Goal: Task Accomplishment & Management: Use online tool/utility

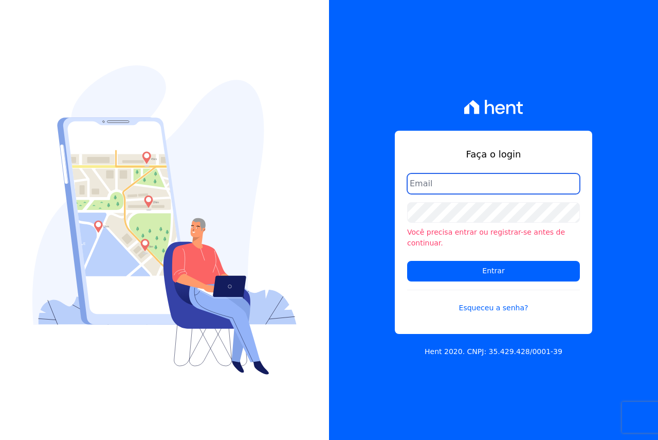
click at [432, 192] on input "email" at bounding box center [493, 183] width 173 height 21
type input "FINANCEIRO@VOLUMEENGENHARIA.COM.BR"
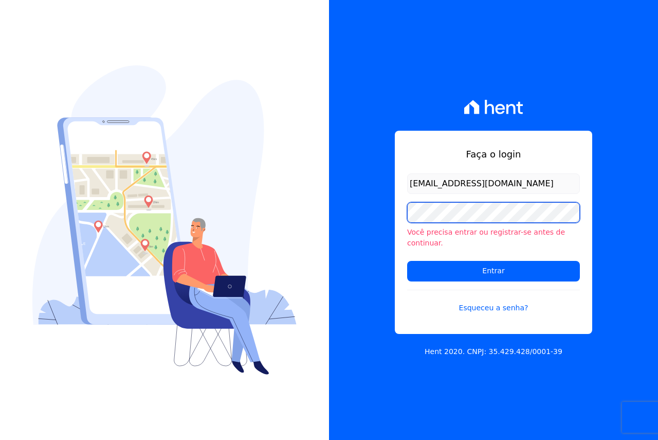
click at [407, 261] on input "Entrar" at bounding box center [493, 271] width 173 height 21
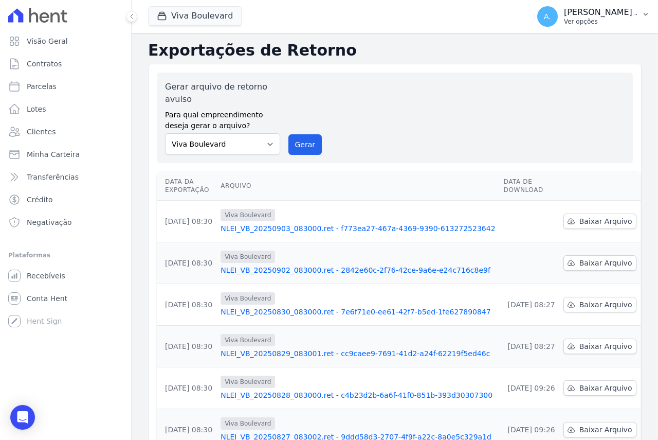
click at [624, 19] on p "Ver opções" at bounding box center [601, 21] width 74 height 8
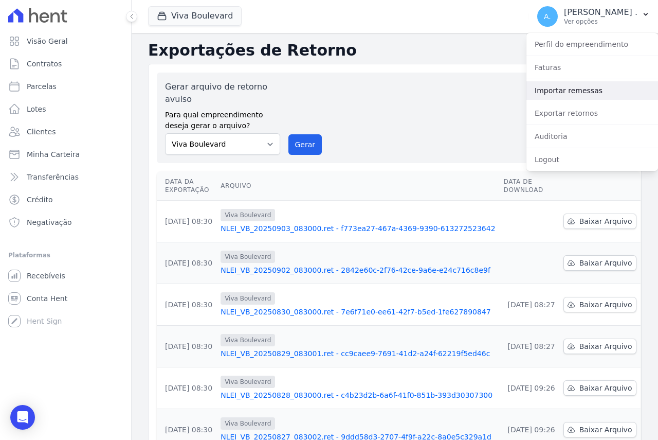
click at [569, 83] on link "Importar remessas" at bounding box center [593, 90] width 132 height 19
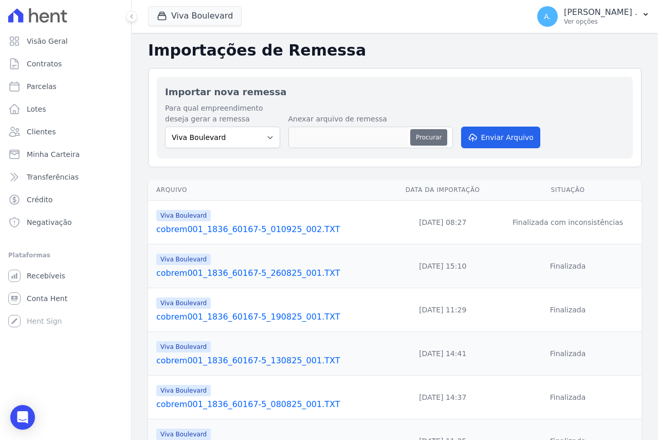
click at [428, 134] on button "Procurar" at bounding box center [428, 137] width 37 height 16
type input "cobrem001_1836_60167-5_030925_001.TXT"
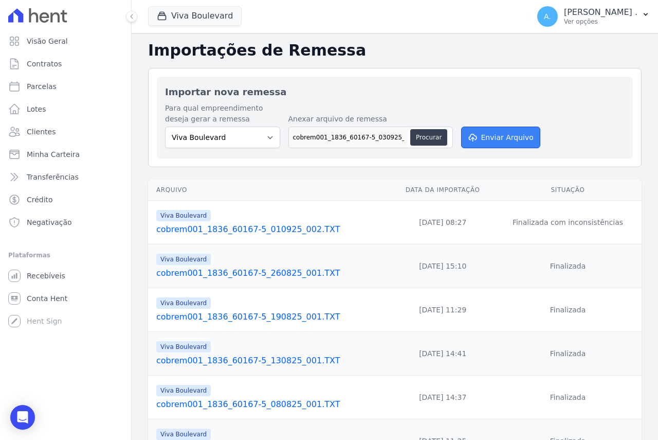
click at [505, 143] on button "Enviar Arquivo" at bounding box center [500, 138] width 79 height 22
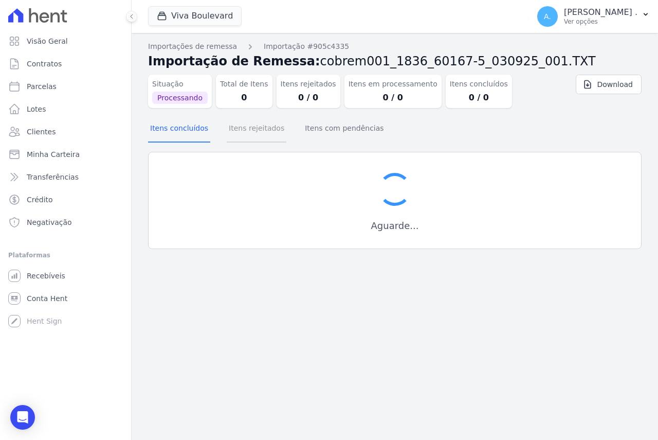
click at [253, 134] on button "Itens rejeitados" at bounding box center [257, 129] width 60 height 27
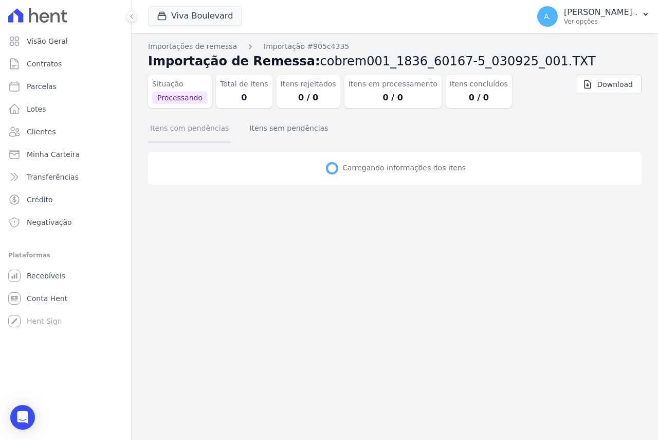
click at [172, 126] on button "Itens com pendências" at bounding box center [189, 129] width 83 height 27
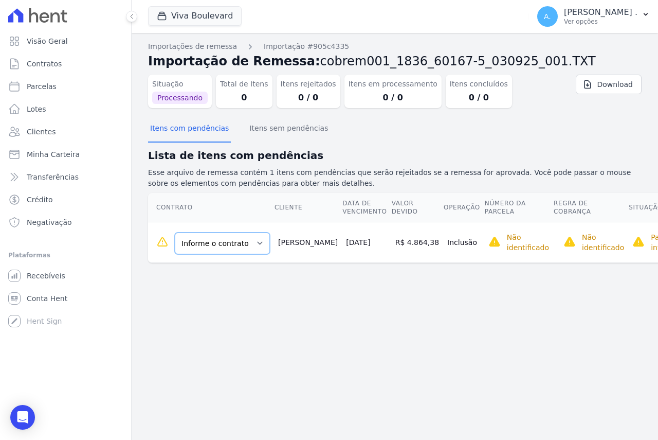
click at [236, 245] on select "Informe o contrato B16 - L01 B16 - L02 B16-L03" at bounding box center [222, 243] width 95 height 22
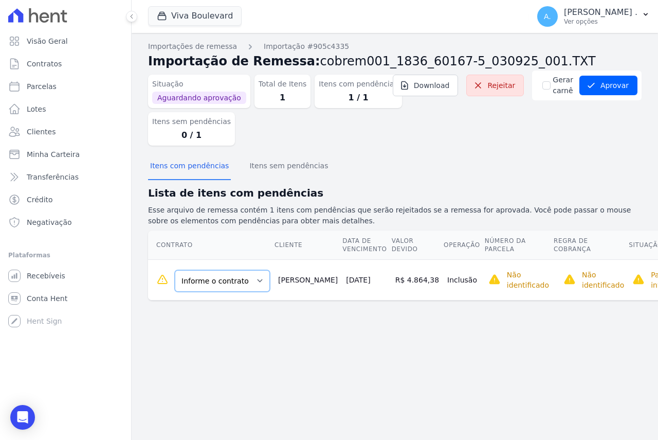
click at [226, 280] on select "Informe o contrato B16 - L01 B16 - L02 B16-L03" at bounding box center [222, 281] width 95 height 22
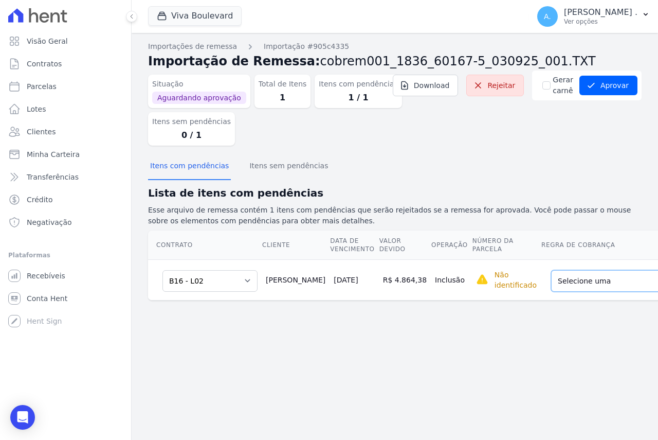
click at [564, 284] on select "Selecione uma Nova Parcela Avulsa Parcela Avulsa Existente Sinal (1 X R$ 46.870…" at bounding box center [627, 281] width 153 height 22
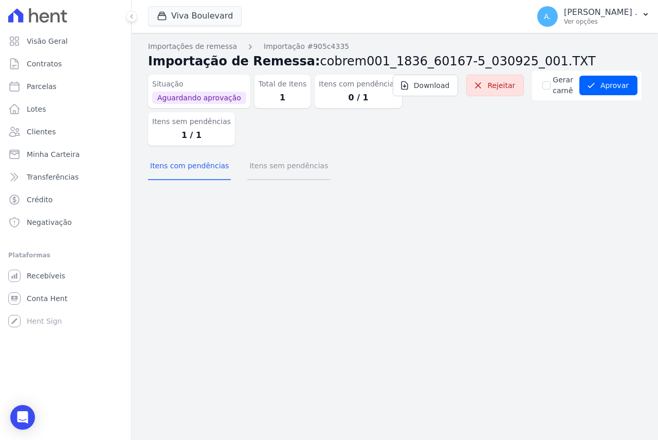
click at [294, 174] on button "Itens sem pendências" at bounding box center [288, 166] width 83 height 27
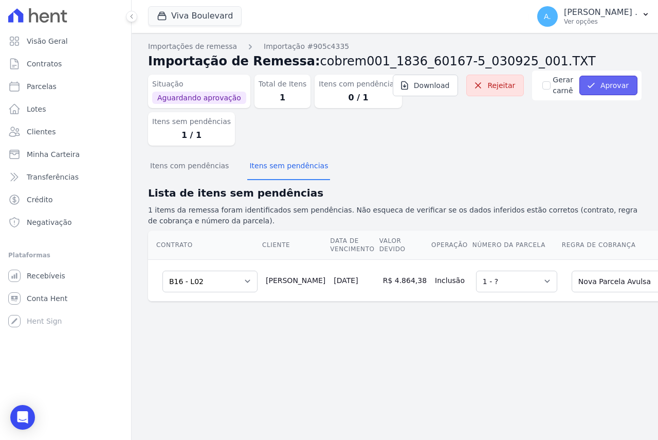
click at [610, 79] on button "Aprovar" at bounding box center [609, 86] width 58 height 20
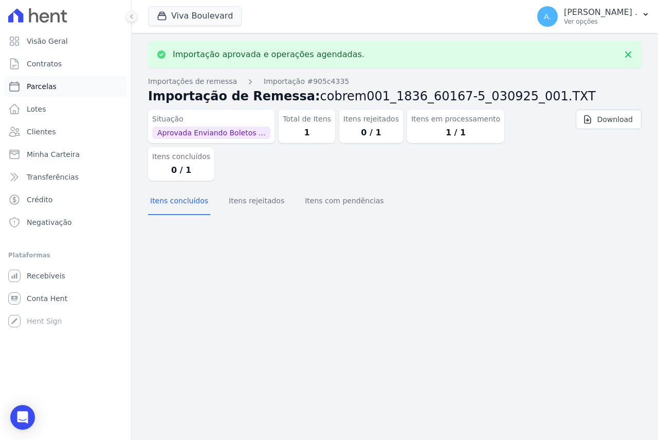
click at [40, 83] on span "Parcelas" at bounding box center [42, 86] width 30 height 10
select select
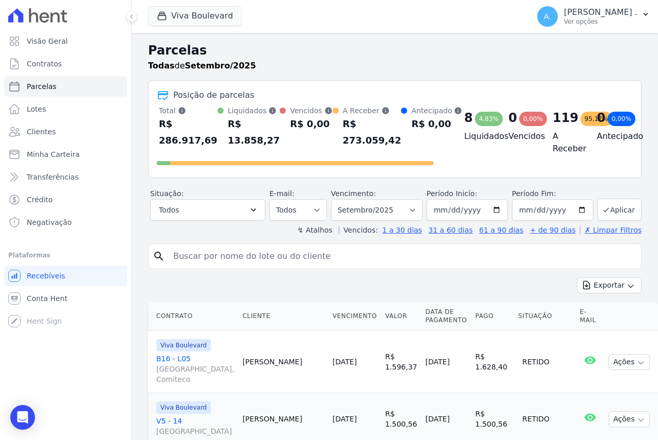
click at [278, 258] on input "search" at bounding box center [402, 256] width 470 height 21
type input "luciano"
select select
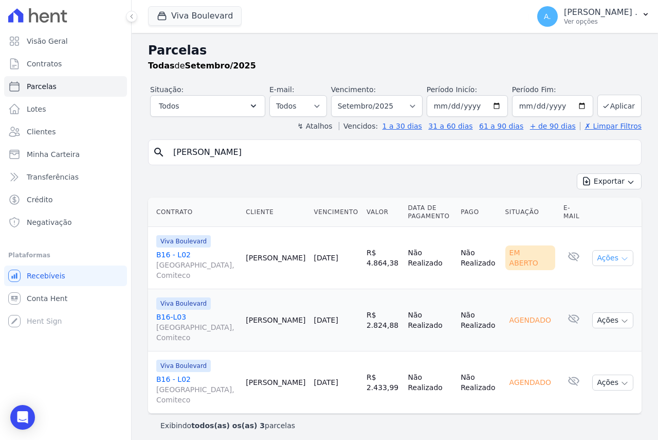
click at [621, 261] on icon "button" at bounding box center [625, 259] width 8 height 8
click at [584, 290] on link "Ver boleto" at bounding box center [609, 281] width 99 height 19
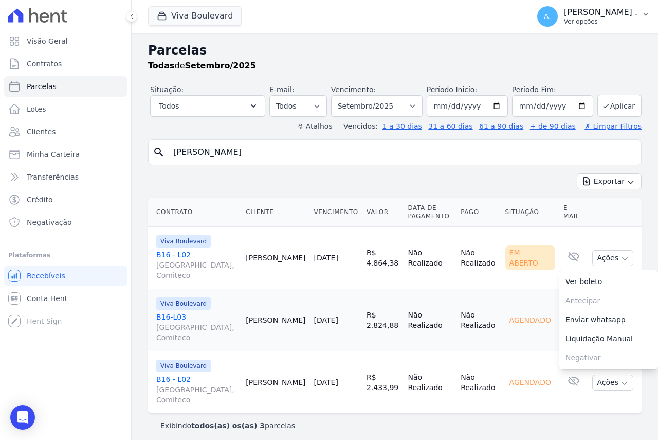
click at [606, 17] on p "Ver opções" at bounding box center [601, 21] width 74 height 8
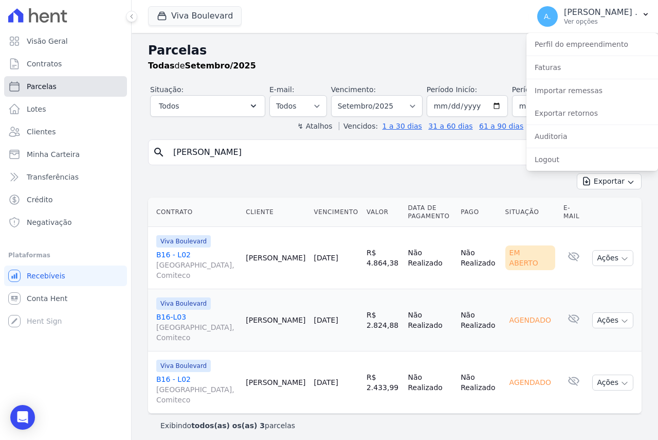
click at [42, 83] on span "Parcelas" at bounding box center [42, 86] width 30 height 10
select select
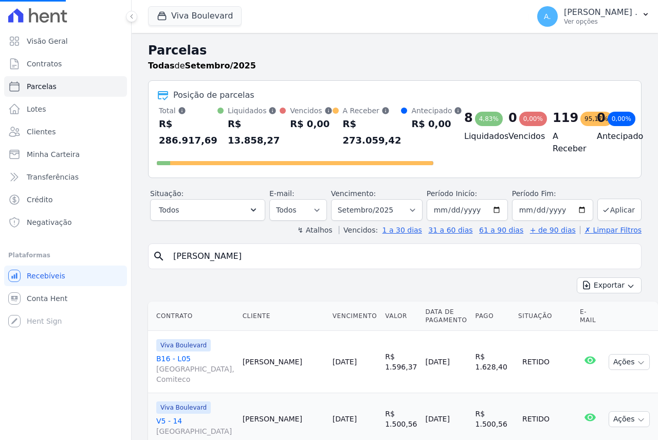
click at [194, 255] on input "luciano" at bounding box center [402, 256] width 470 height 21
drag, startPoint x: 231, startPoint y: 253, endPoint x: 86, endPoint y: 251, distance: 144.5
click at [86, 251] on div "Visão Geral Contratos Parcelas Lotes Clientes Minha Carteira Transferências Cré…" at bounding box center [329, 220] width 658 height 440
select select
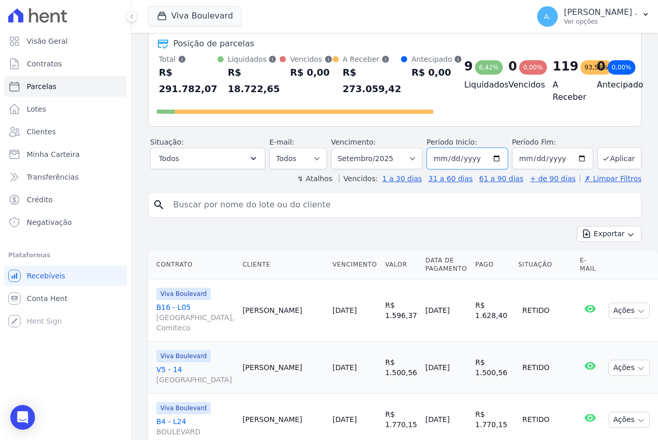
click at [495, 156] on input "2025-09-01" at bounding box center [467, 159] width 81 height 22
type input "[DATE]"
click at [204, 201] on input "search" at bounding box center [402, 204] width 470 height 21
click at [618, 163] on button "Aplicar" at bounding box center [620, 158] width 44 height 22
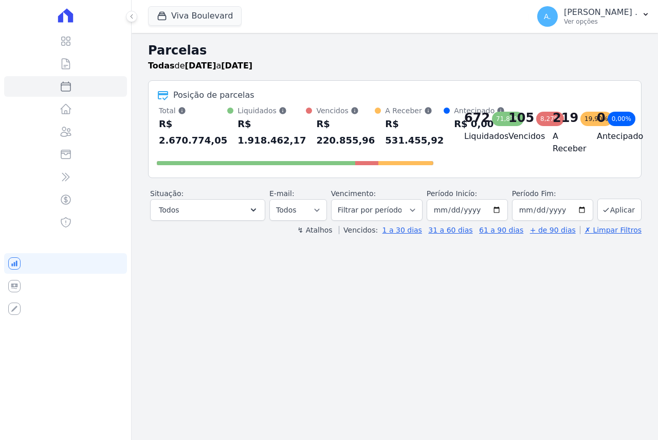
select select
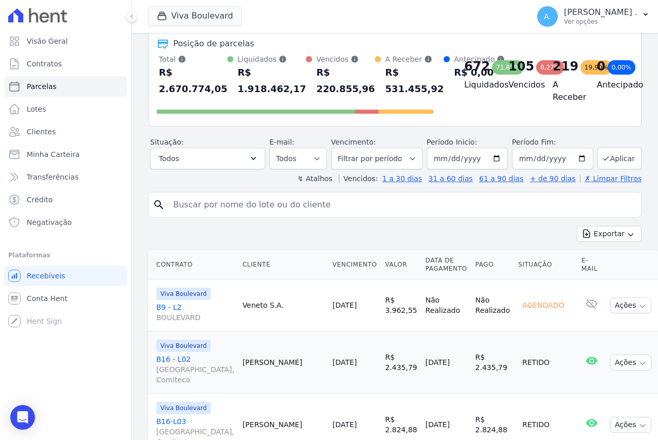
scroll to position [103, 0]
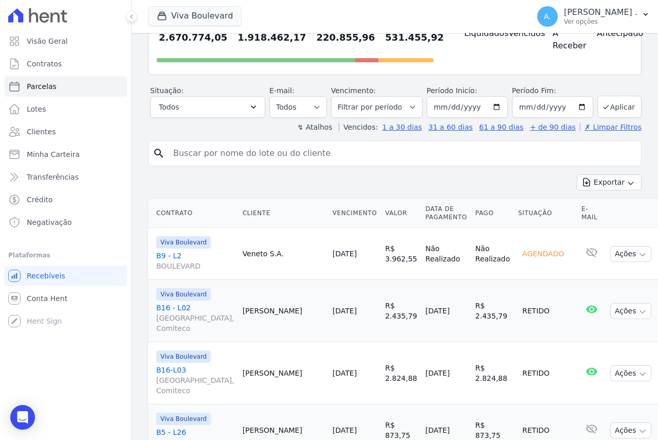
click at [199, 155] on input "search" at bounding box center [402, 153] width 470 height 21
type input "jilo"
select select
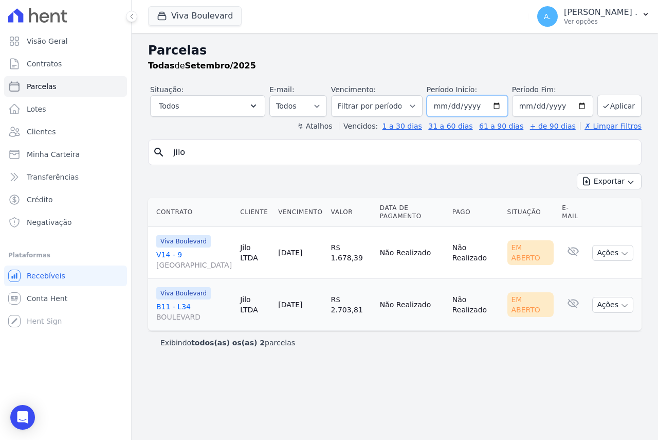
click at [504, 106] on input "2025-09-01" at bounding box center [467, 106] width 81 height 22
type input "[DATE]"
click at [616, 103] on button "Aplicar" at bounding box center [620, 106] width 44 height 22
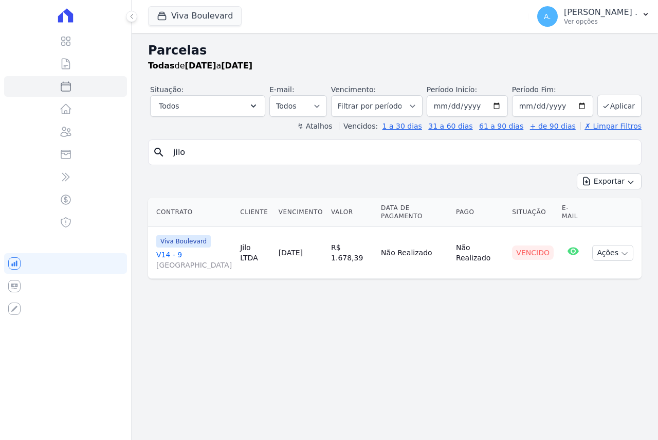
select select
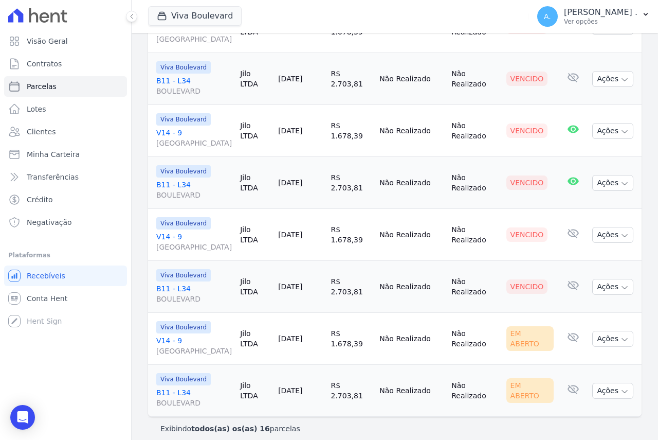
scroll to position [436, 0]
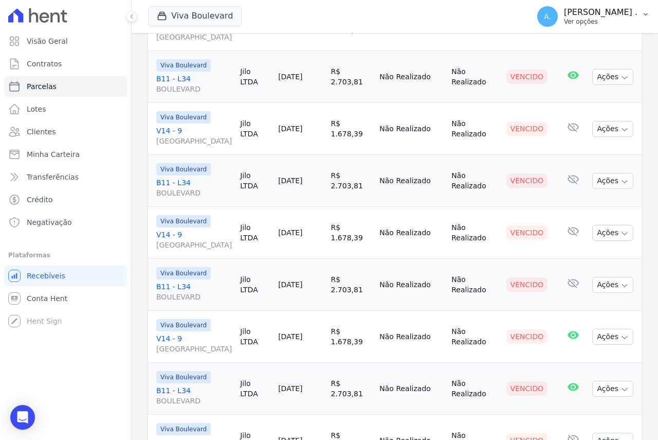
click at [618, 21] on p "Ver opções" at bounding box center [601, 21] width 74 height 8
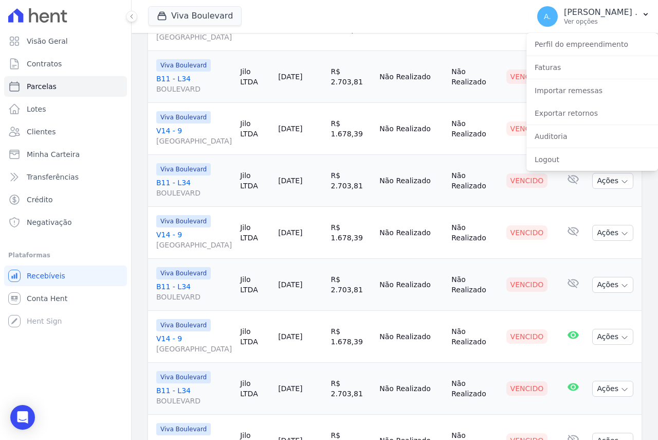
click at [352, 12] on div "Viva Boulevard Você possui apenas um empreendimento Aplicar" at bounding box center [336, 16] width 377 height 34
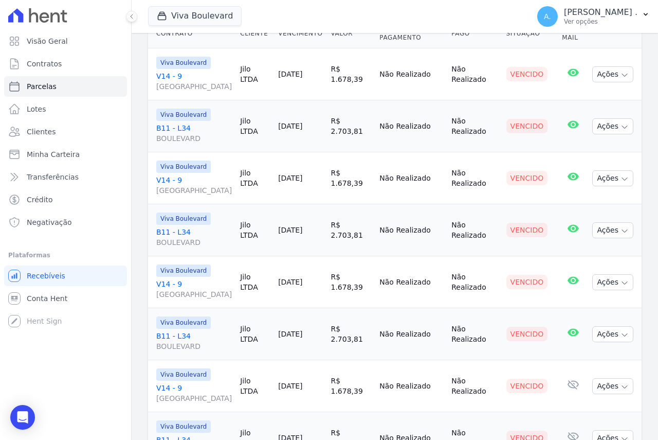
scroll to position [0, 0]
